Goal: Information Seeking & Learning: Learn about a topic

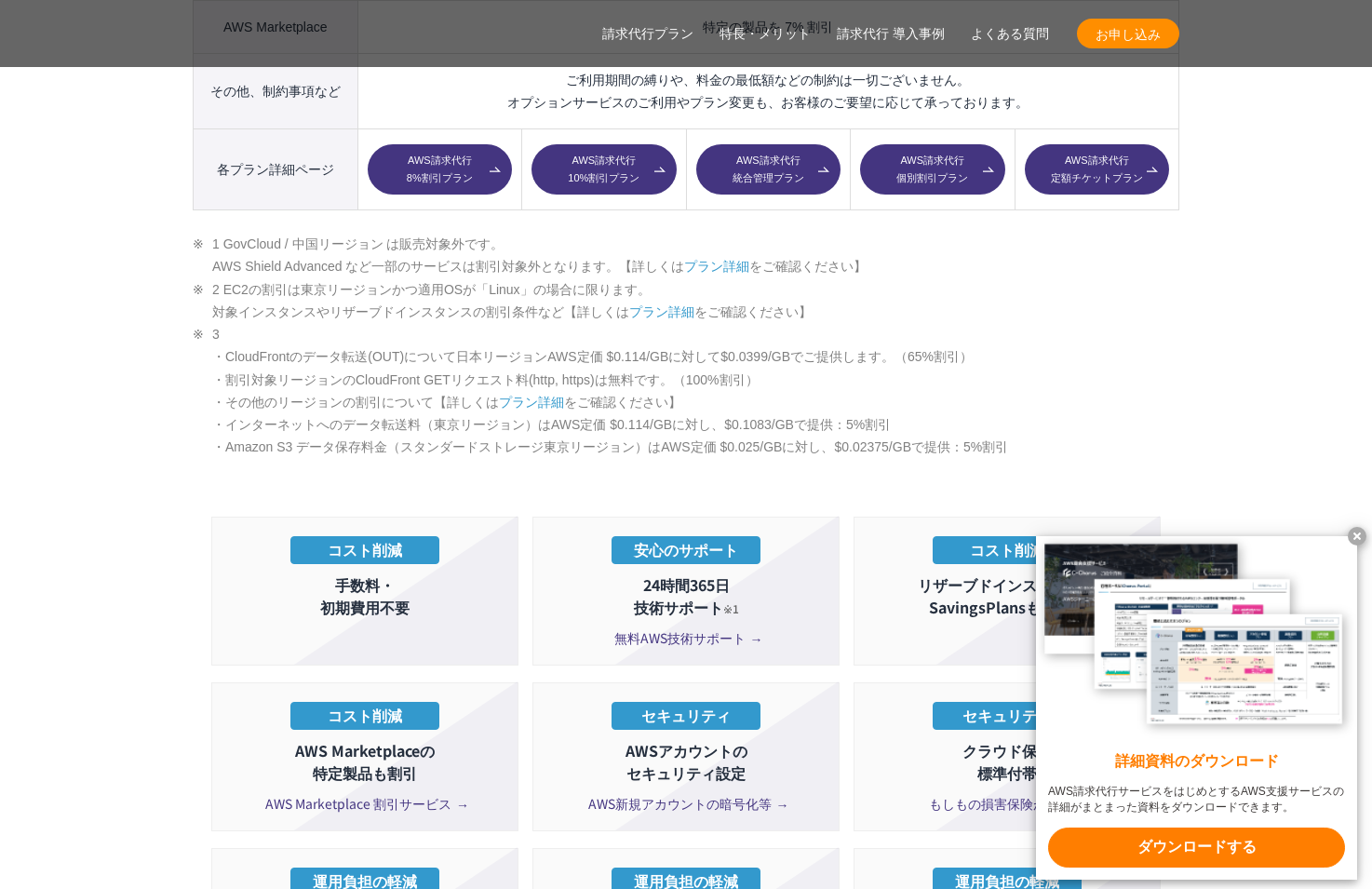
scroll to position [3350, 0]
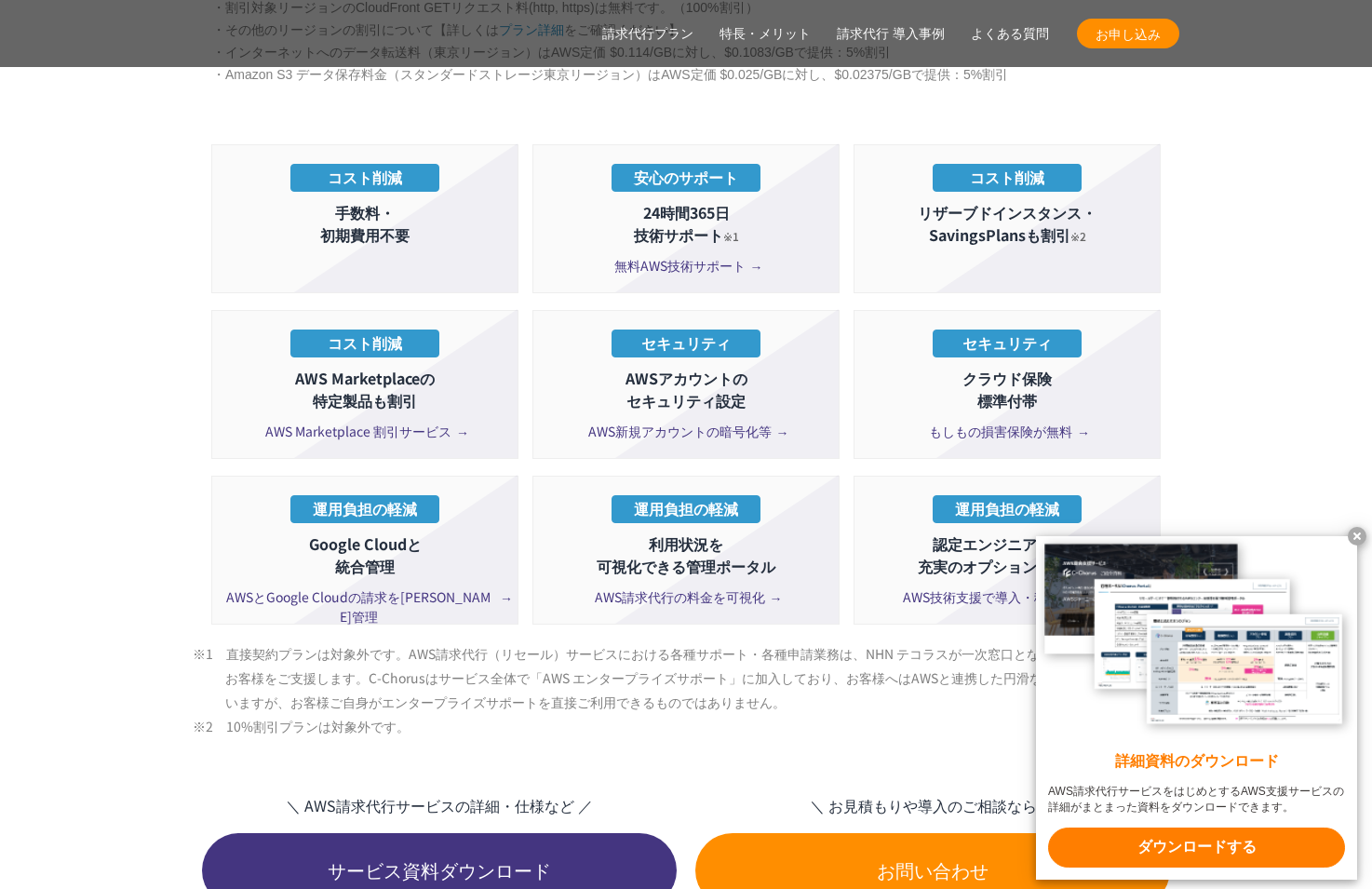
click at [1352, 531] on x-t at bounding box center [1356, 536] width 19 height 19
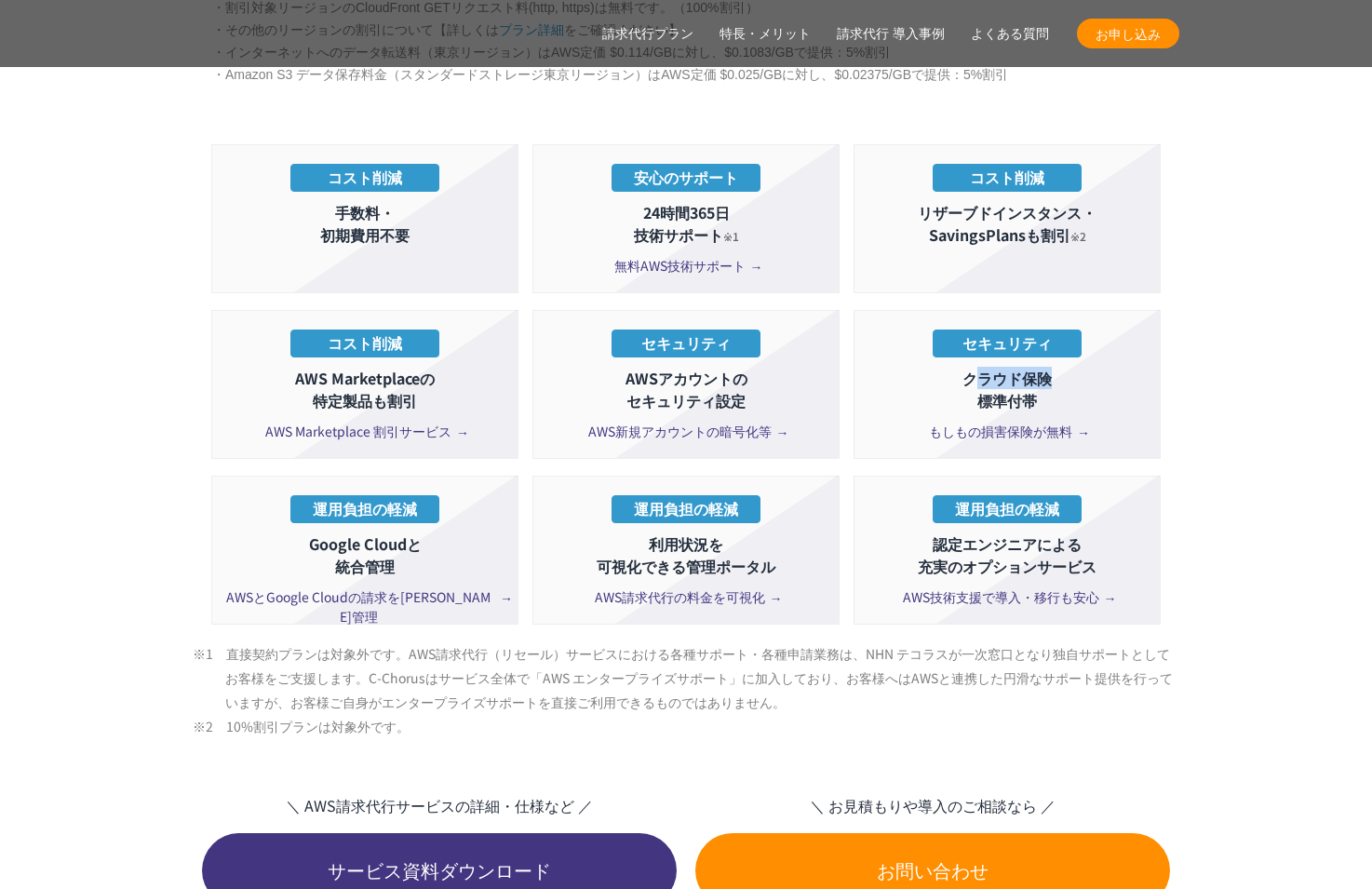
drag, startPoint x: 972, startPoint y: 334, endPoint x: 1076, endPoint y: 346, distance: 104.7
click at [1076, 367] on p "クラウド保険 標準付帯" at bounding box center [1007, 389] width 287 height 45
drag, startPoint x: 1076, startPoint y: 346, endPoint x: 1228, endPoint y: 404, distance: 162.7
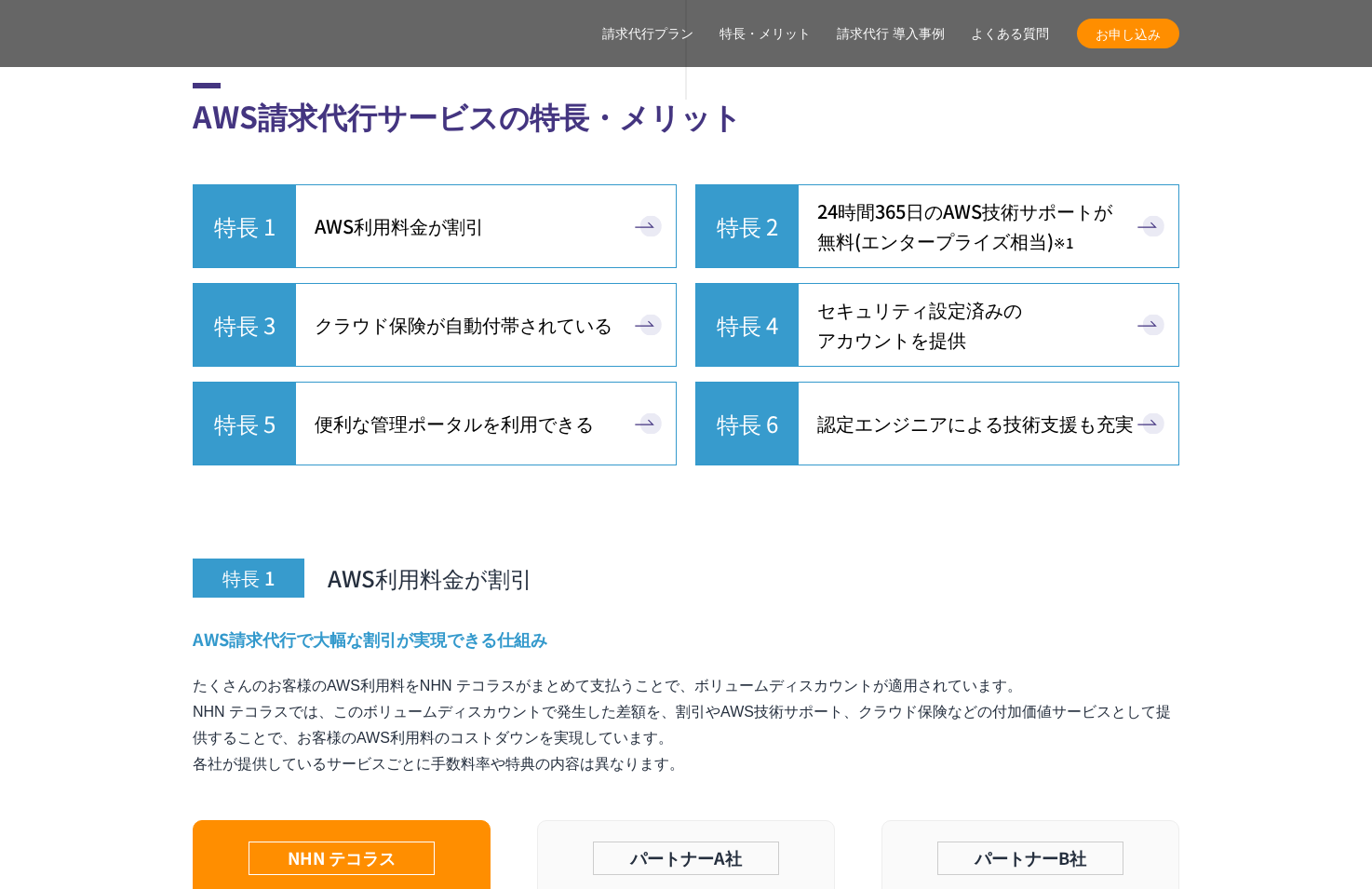
scroll to position [4839, 0]
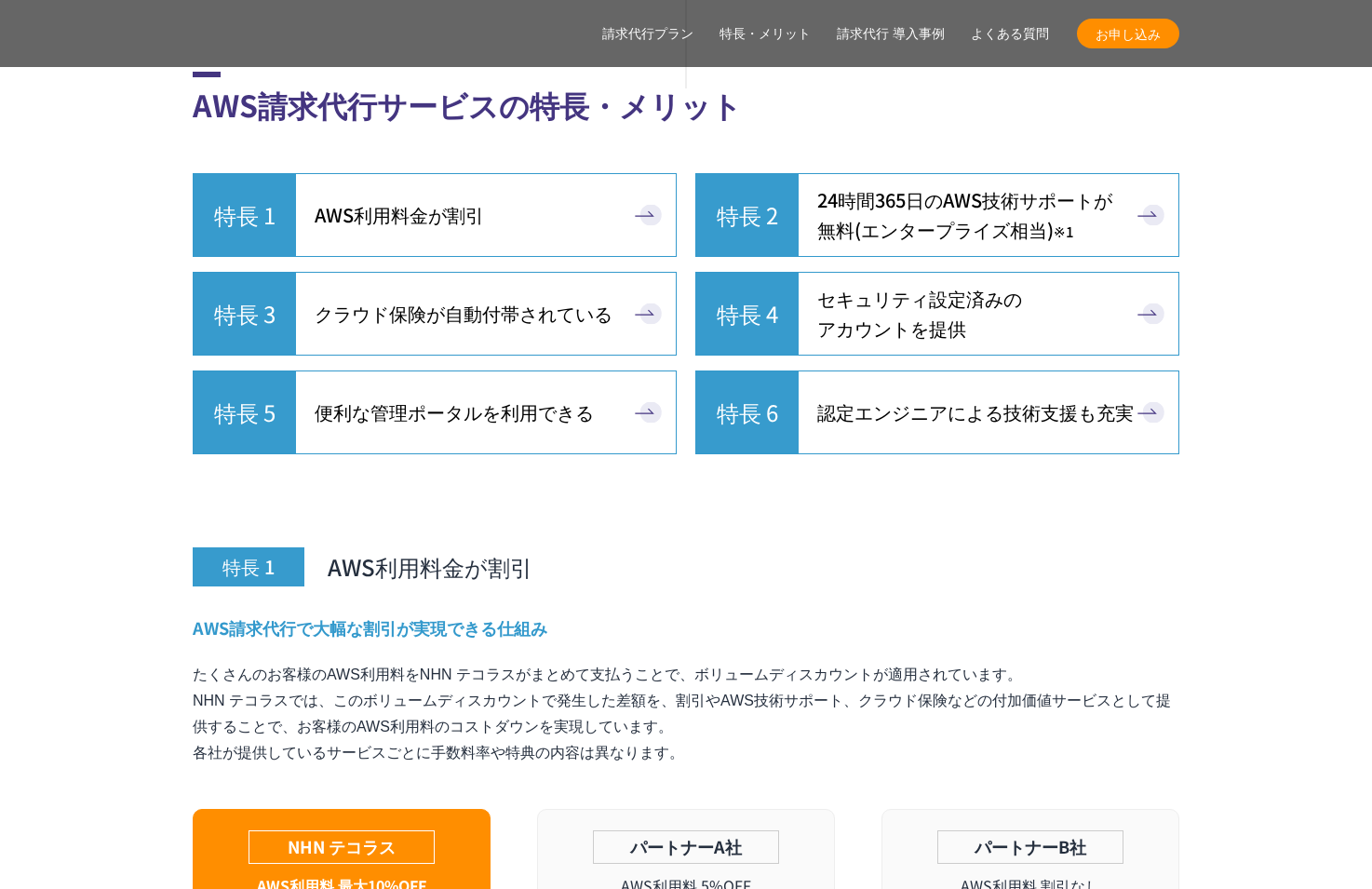
click at [469, 299] on span "クラウド保険が自動付帯されている" at bounding box center [463, 313] width 298 height 30
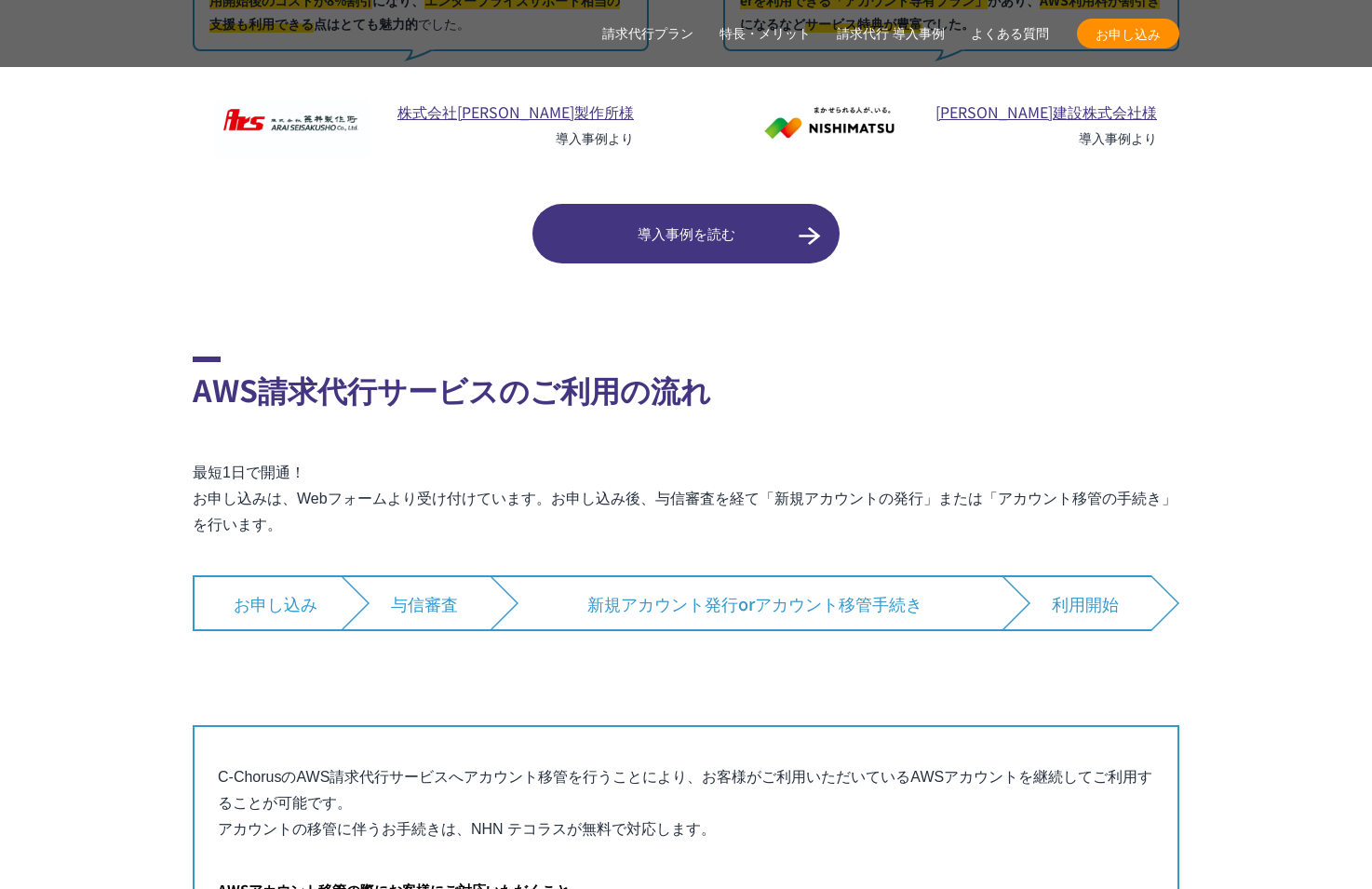
scroll to position [11613, 0]
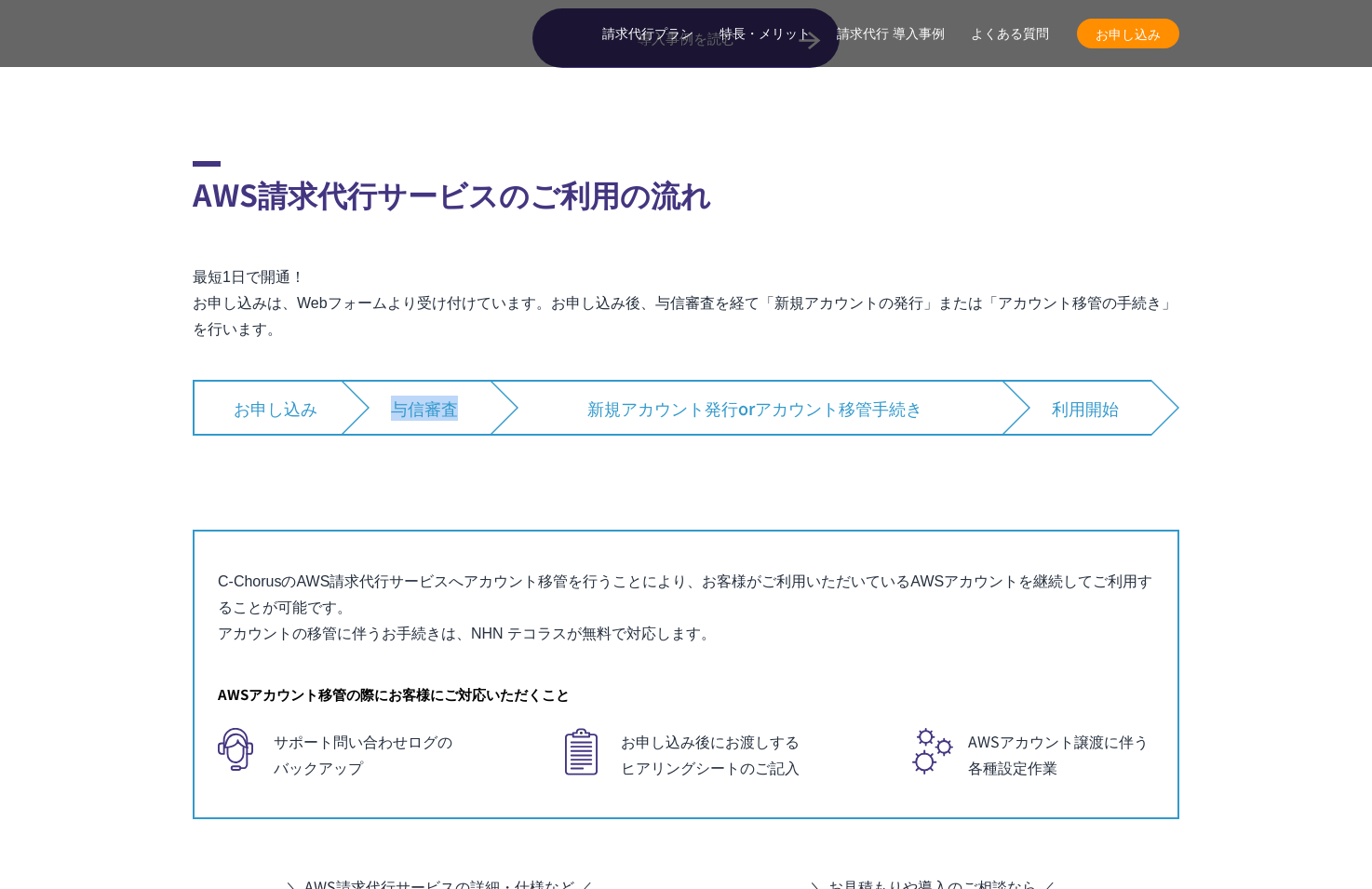
drag, startPoint x: 391, startPoint y: 373, endPoint x: 462, endPoint y: 376, distance: 71.1
click at [462, 380] on li "与信審査" at bounding box center [416, 407] width 149 height 56
drag, startPoint x: 462, startPoint y: 376, endPoint x: 473, endPoint y: 436, distance: 61.0
click at [473, 462] on div "すでにAWSをご利用している場合は、 「アカウントの移管」で AWSアカウントを継続利用できます C-ChorusのAWS請求代行サービスへアカウント移管を行…" at bounding box center [685, 640] width 987 height 357
drag, startPoint x: 471, startPoint y: 592, endPoint x: 570, endPoint y: 593, distance: 99.0
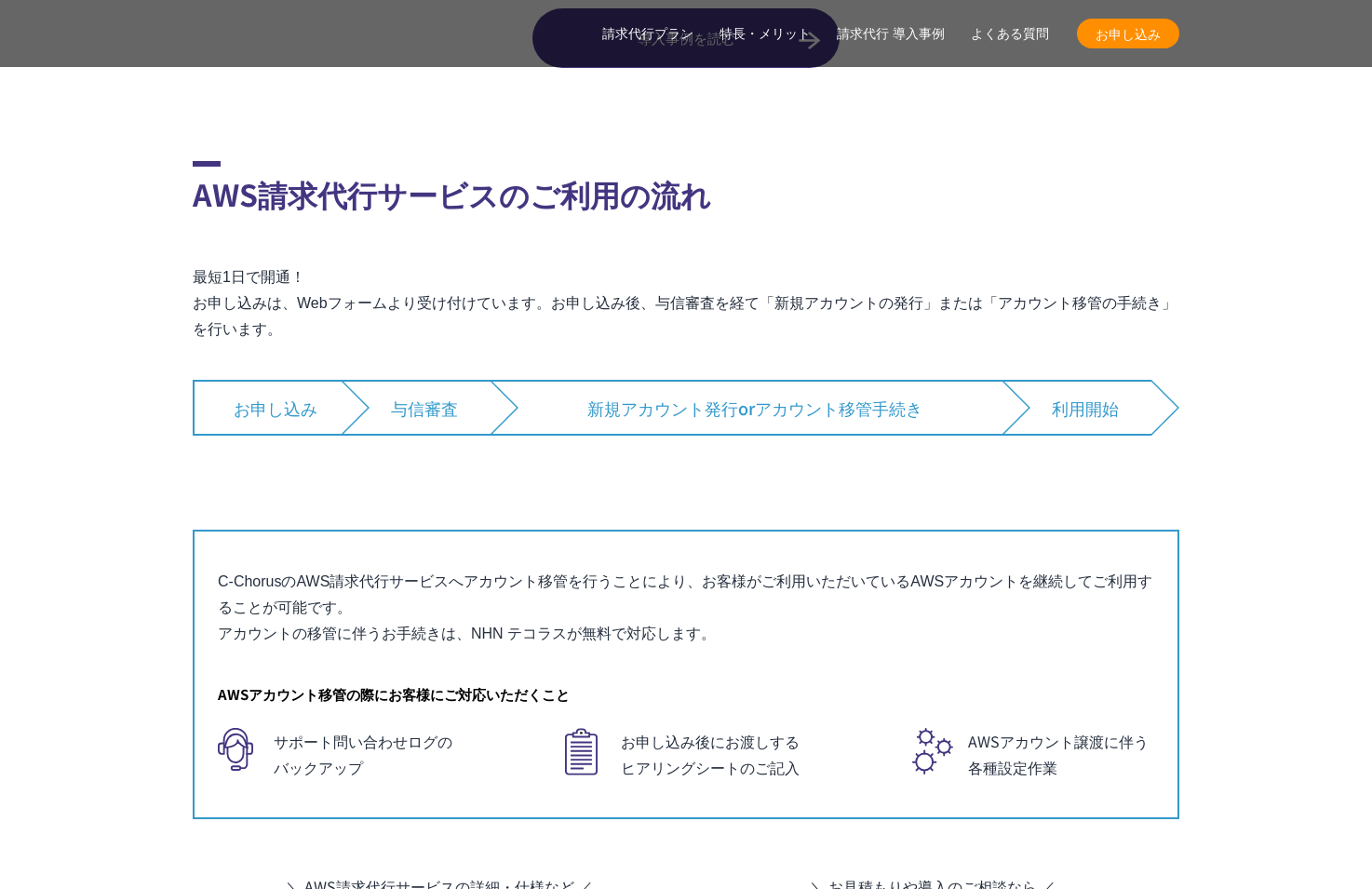
click at [570, 593] on p "C-ChorusのAWS請求代行サービスへアカウント移管を行うことにより、お客様がご利用いただいているAWSアカウントを継続してご利用することが可能です。 ア…" at bounding box center [685, 608] width 936 height 78
drag, startPoint x: 570, startPoint y: 593, endPoint x: 546, endPoint y: 594, distance: 24.0
